Goal: Use online tool/utility: Utilize a website feature to perform a specific function

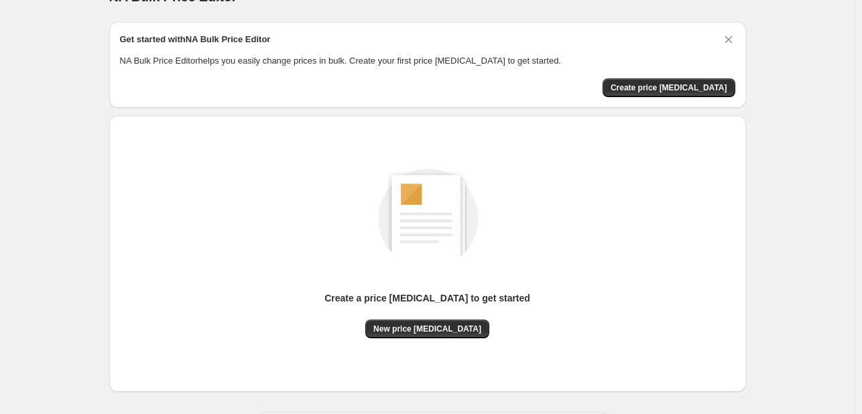
scroll to position [88, 0]
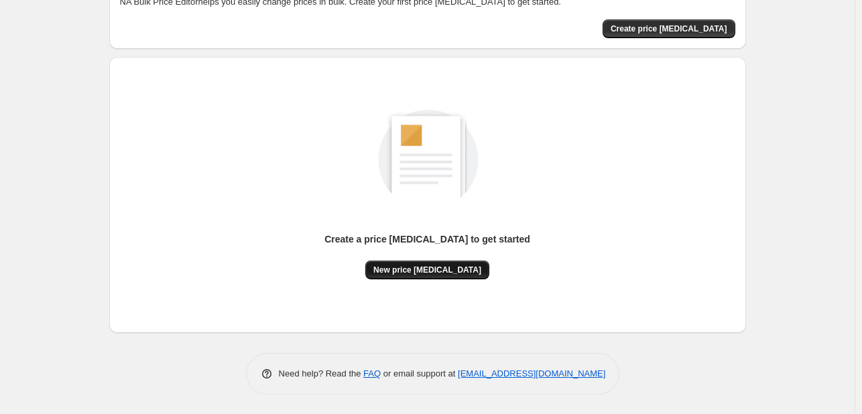
click at [452, 271] on span "New price [MEDICAL_DATA]" at bounding box center [427, 270] width 108 height 11
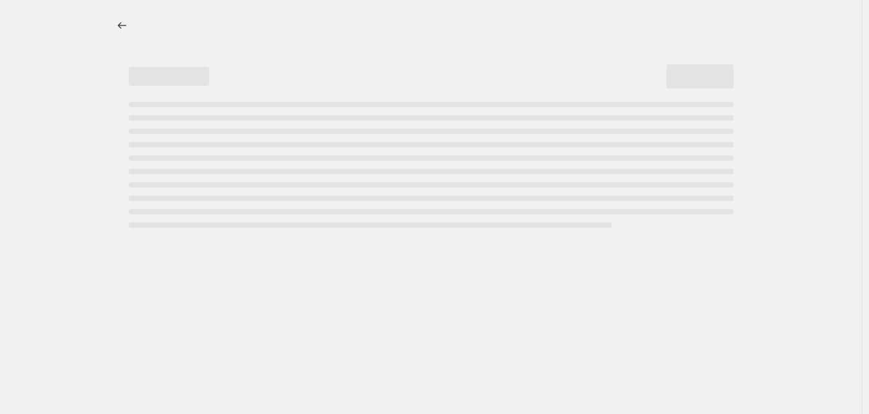
select select "percentage"
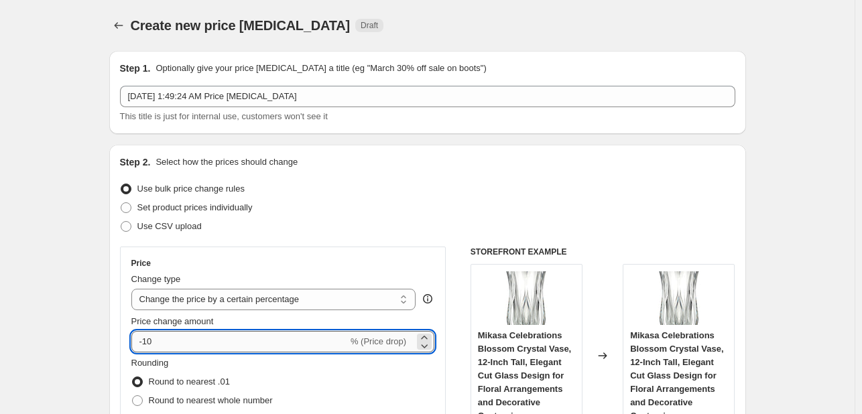
drag, startPoint x: 160, startPoint y: 344, endPoint x: 147, endPoint y: 346, distance: 12.4
click at [147, 346] on input "-10" at bounding box center [239, 341] width 216 height 21
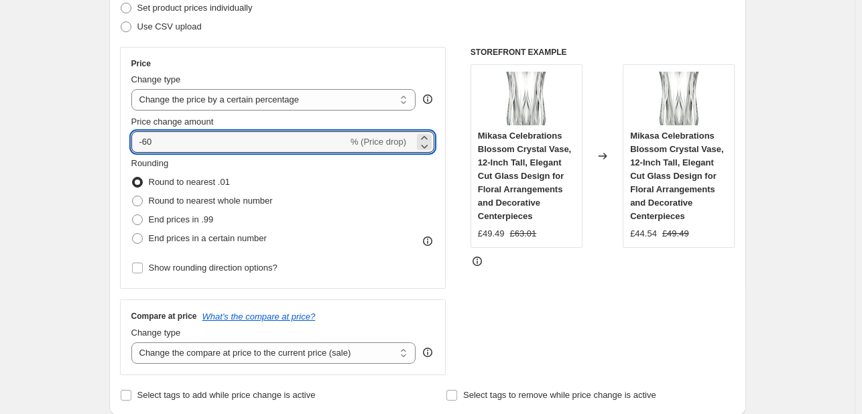
scroll to position [201, 0]
type input "-60"
click at [143, 224] on span at bounding box center [137, 218] width 12 height 12
click at [133, 214] on input "End prices in .99" at bounding box center [132, 213] width 1 height 1
radio input "true"
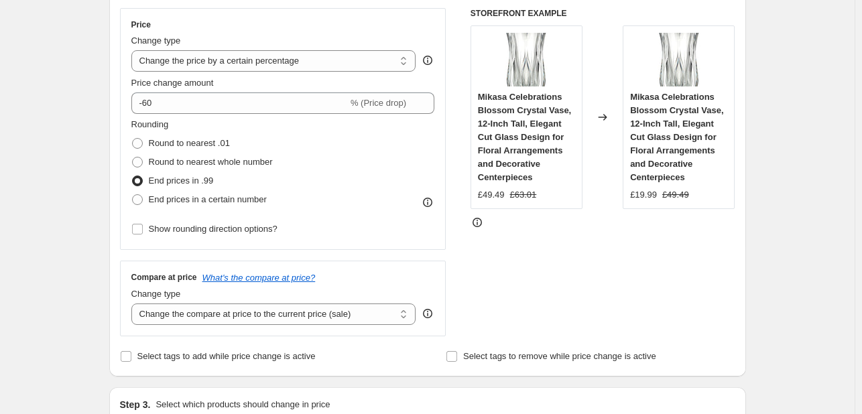
scroll to position [335, 0]
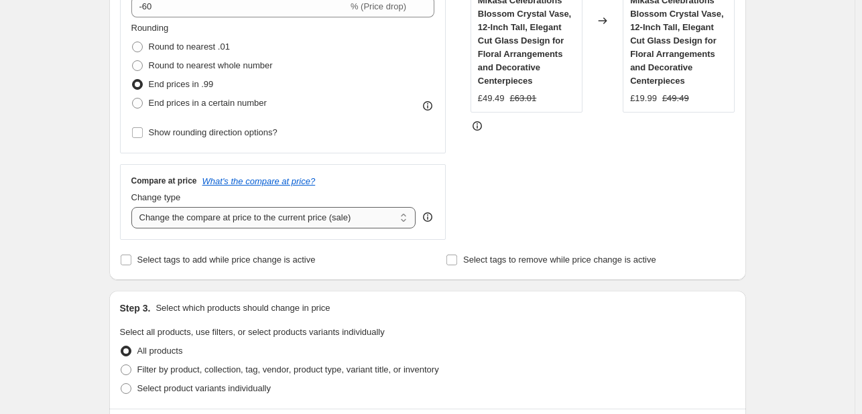
click at [267, 221] on select "Change the compare at price to the current price (sale) Change the compare at p…" at bounding box center [273, 217] width 285 height 21
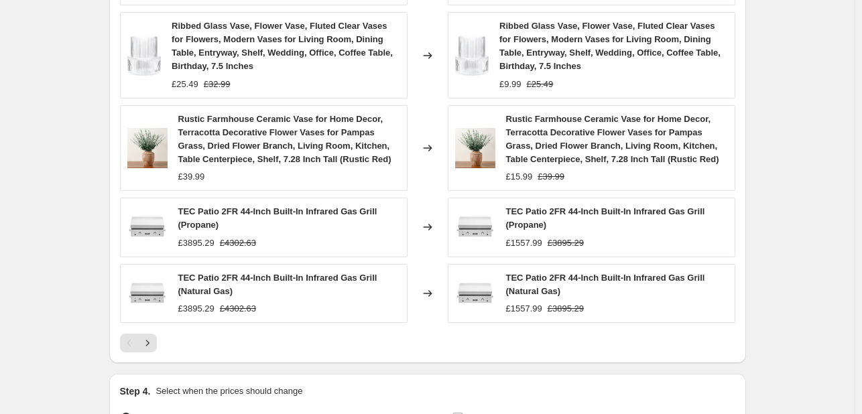
scroll to position [1013, 0]
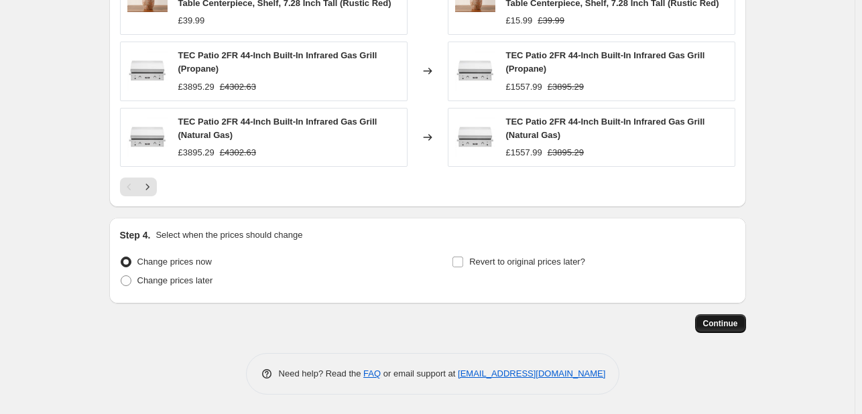
click at [718, 320] on span "Continue" at bounding box center [720, 323] width 35 height 11
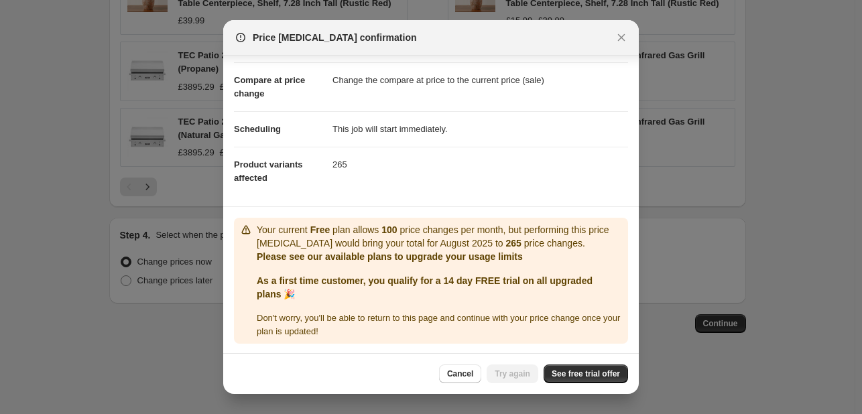
scroll to position [53, 0]
click at [578, 365] on link "See free trial offer" at bounding box center [586, 374] width 84 height 19
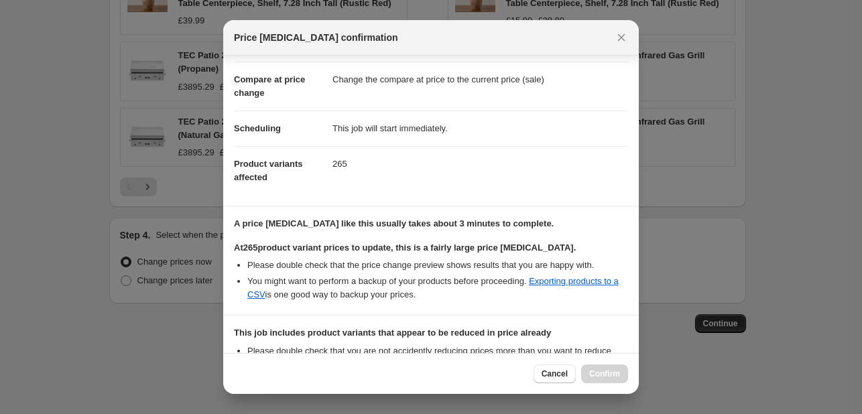
scroll to position [223, 0]
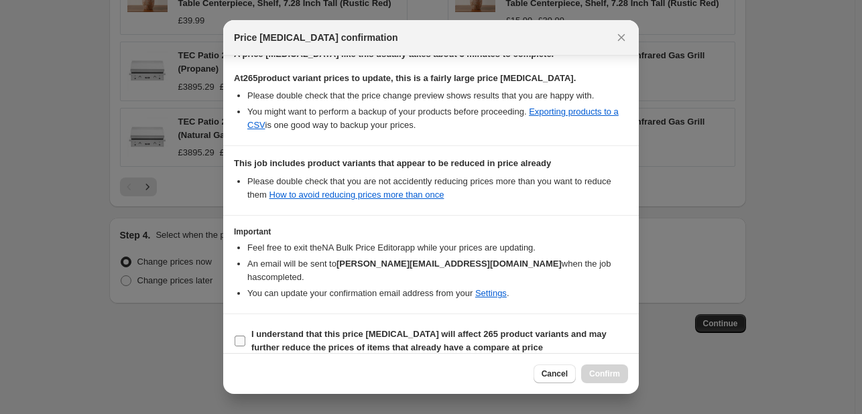
click at [239, 336] on input "I understand that this price change job will affect 265 product variants and ma…" at bounding box center [240, 341] width 11 height 11
checkbox input "true"
click at [599, 375] on span "Confirm" at bounding box center [604, 374] width 31 height 11
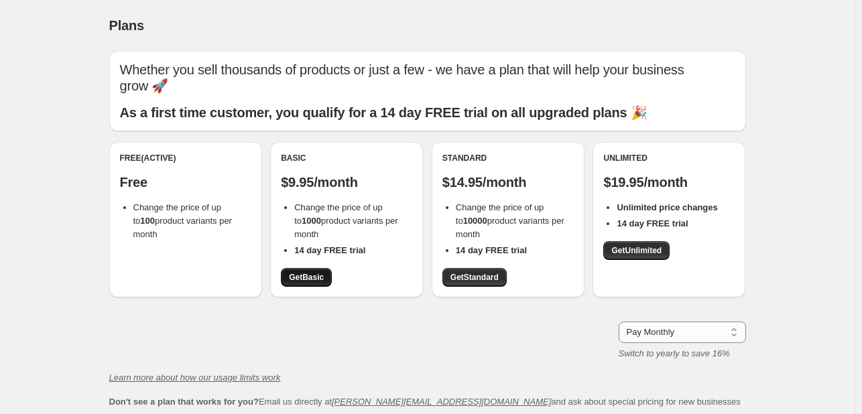
click at [328, 272] on link "Get Basic" at bounding box center [306, 277] width 51 height 19
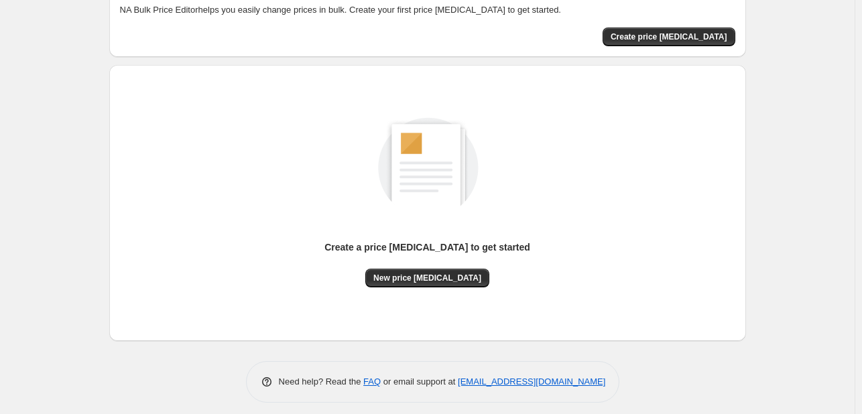
scroll to position [88, 0]
